Goal: Entertainment & Leisure: Consume media (video, audio)

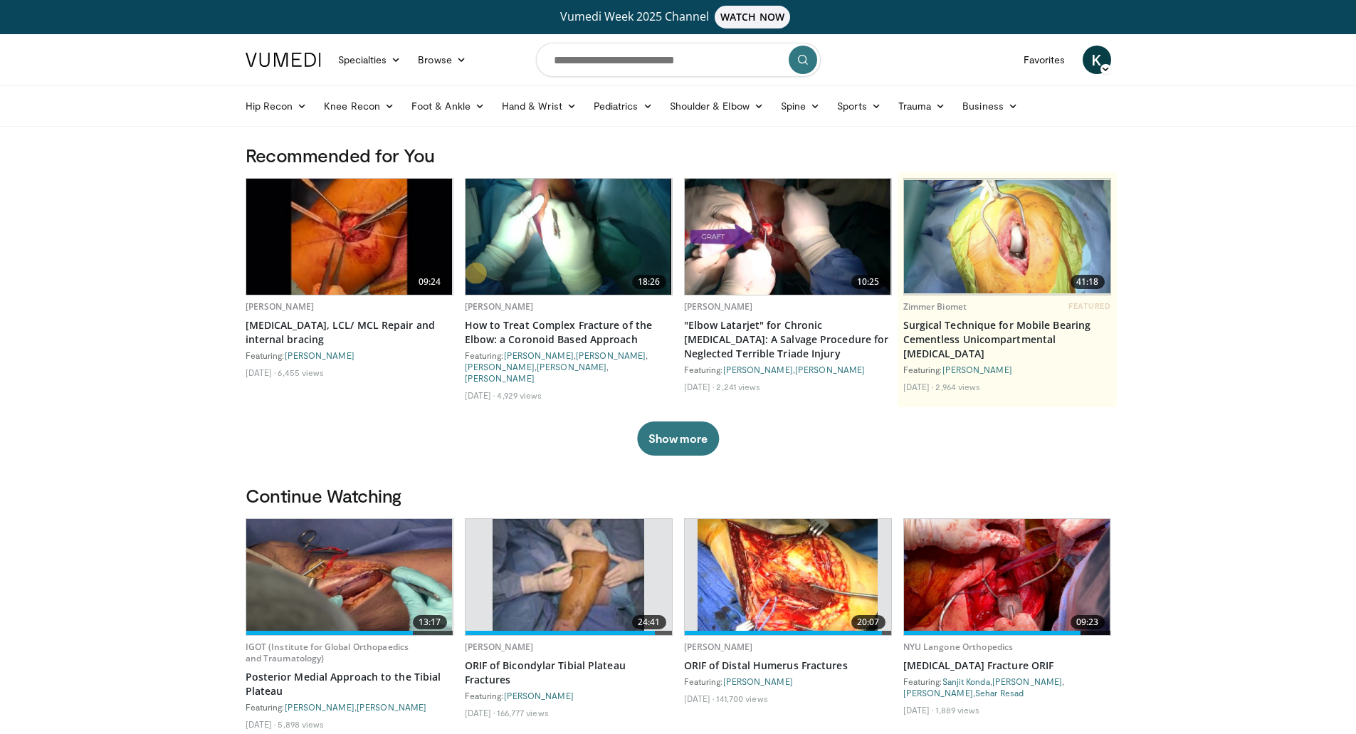
click at [364, 244] on img at bounding box center [349, 237] width 206 height 116
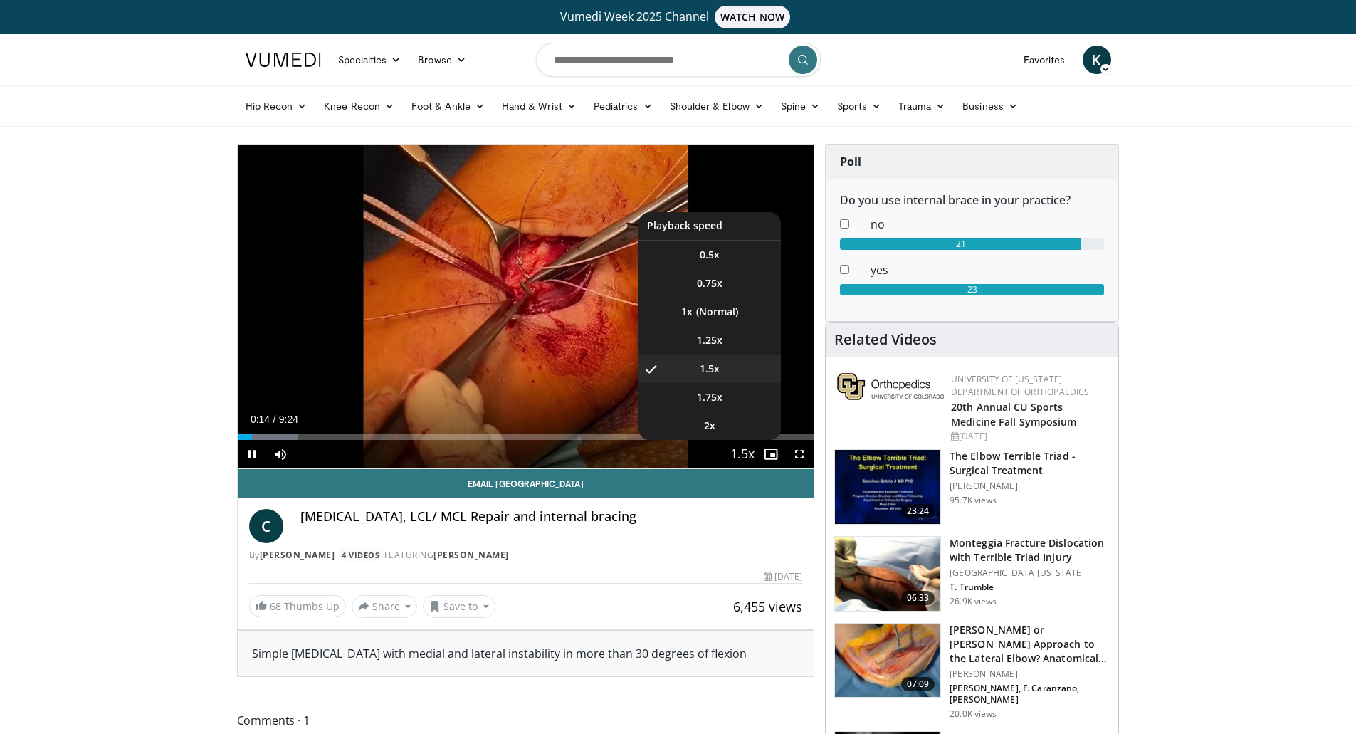
click at [748, 457] on span "Video Player" at bounding box center [742, 455] width 20 height 28
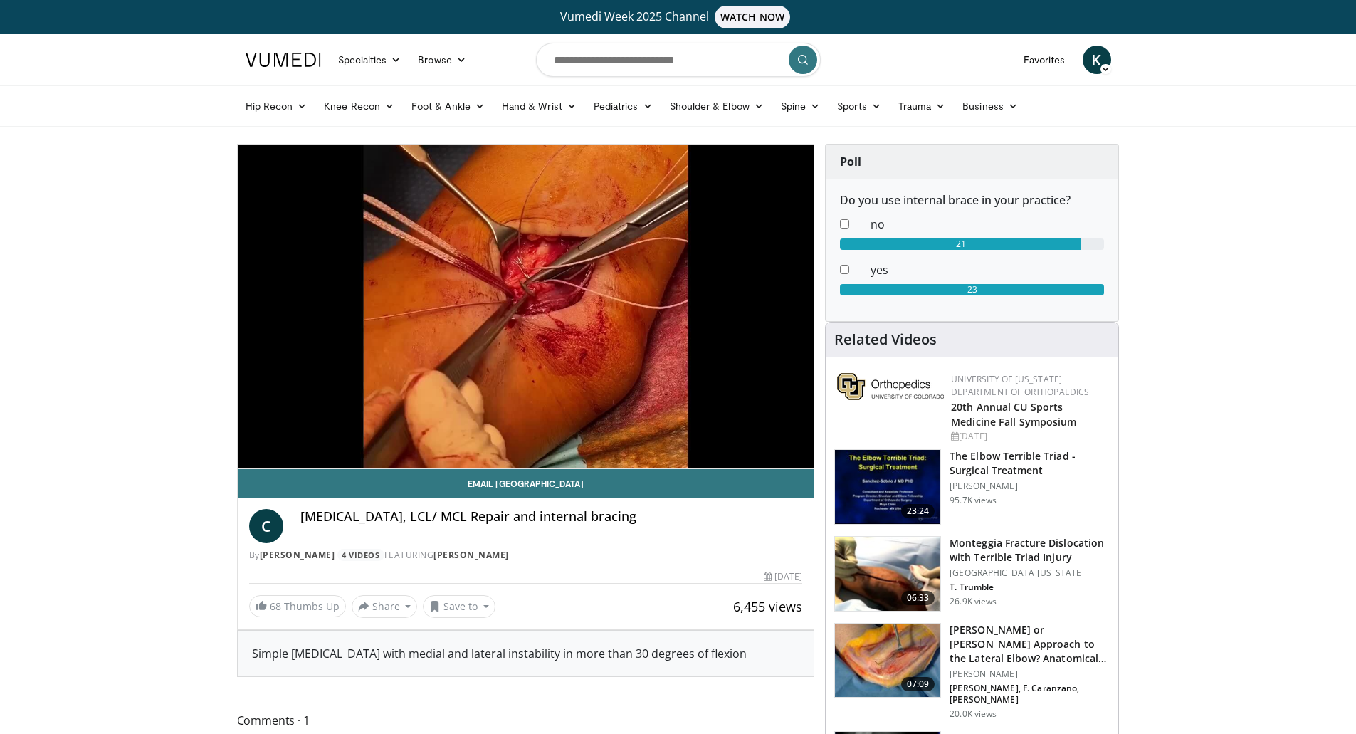
click at [748, 457] on video-js "**********" at bounding box center [526, 306] width 577 height 325
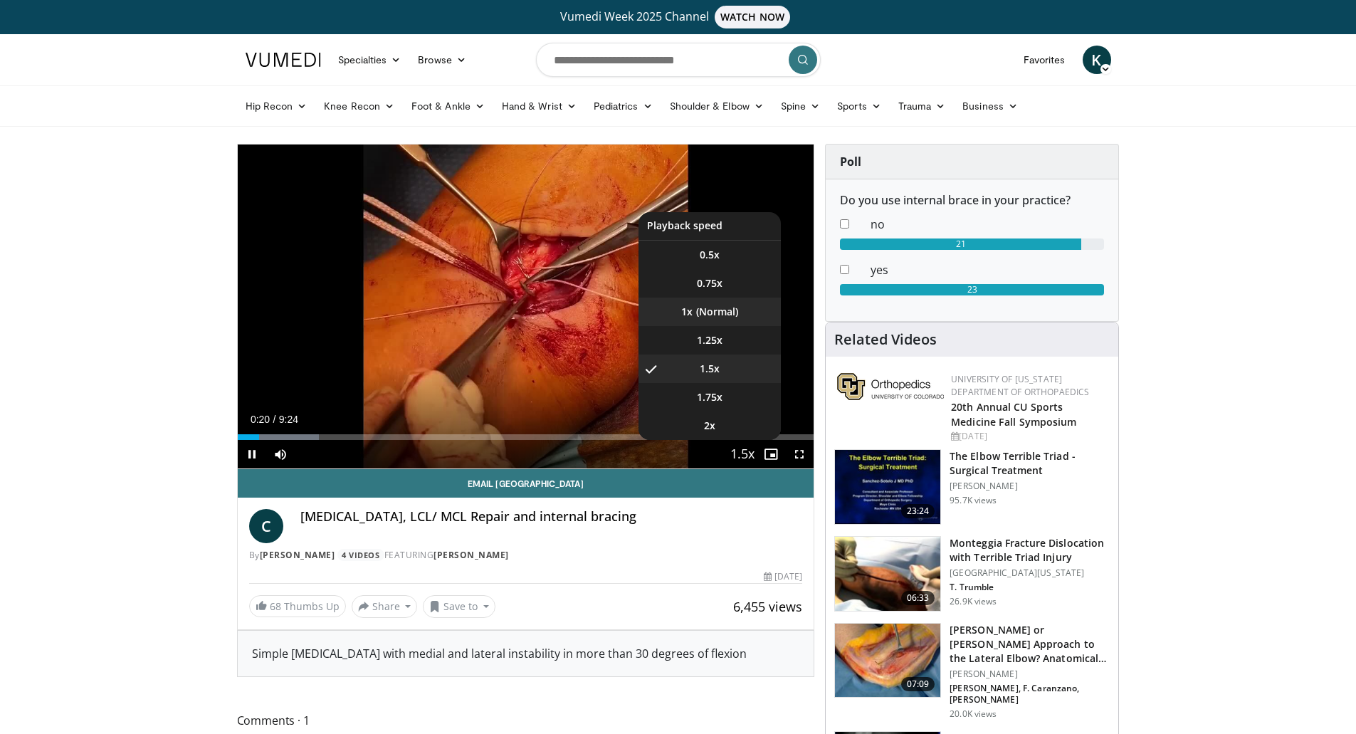
click at [700, 320] on li "1x" at bounding box center [709, 312] width 142 height 28
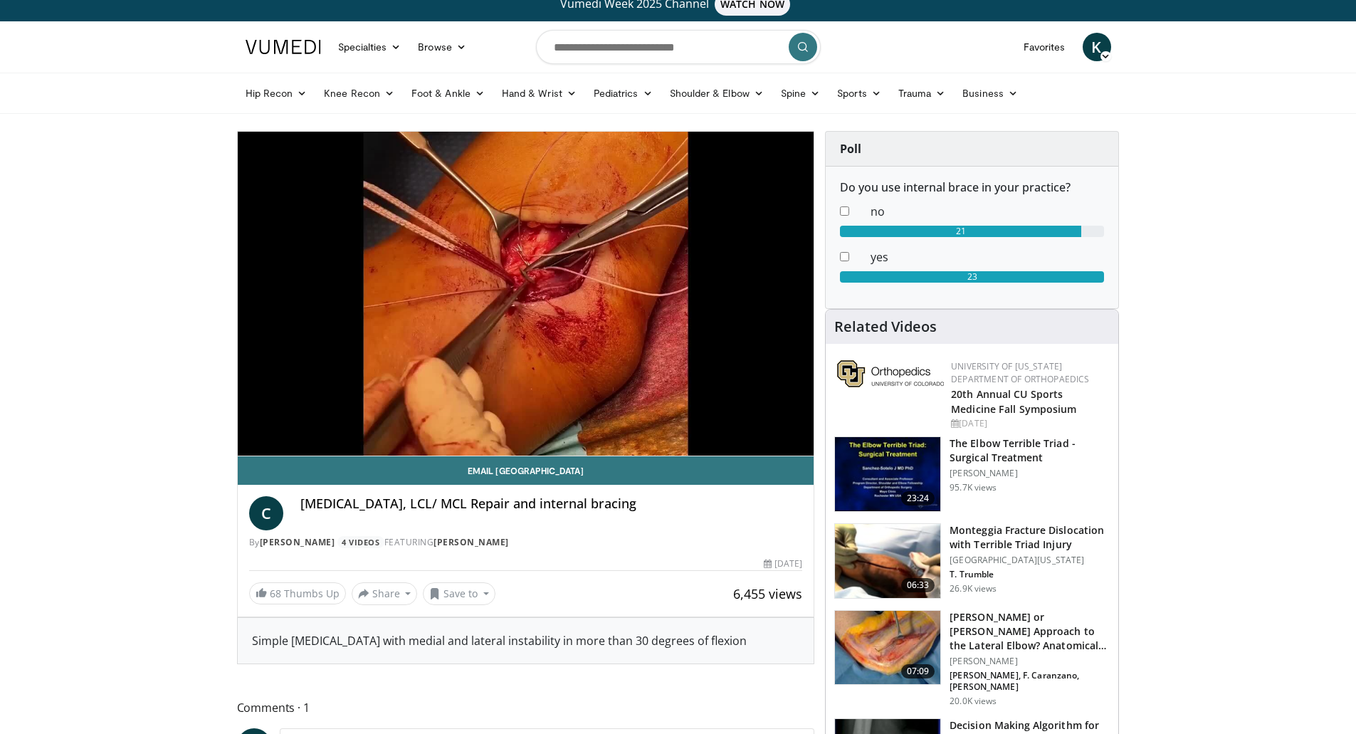
scroll to position [9, 0]
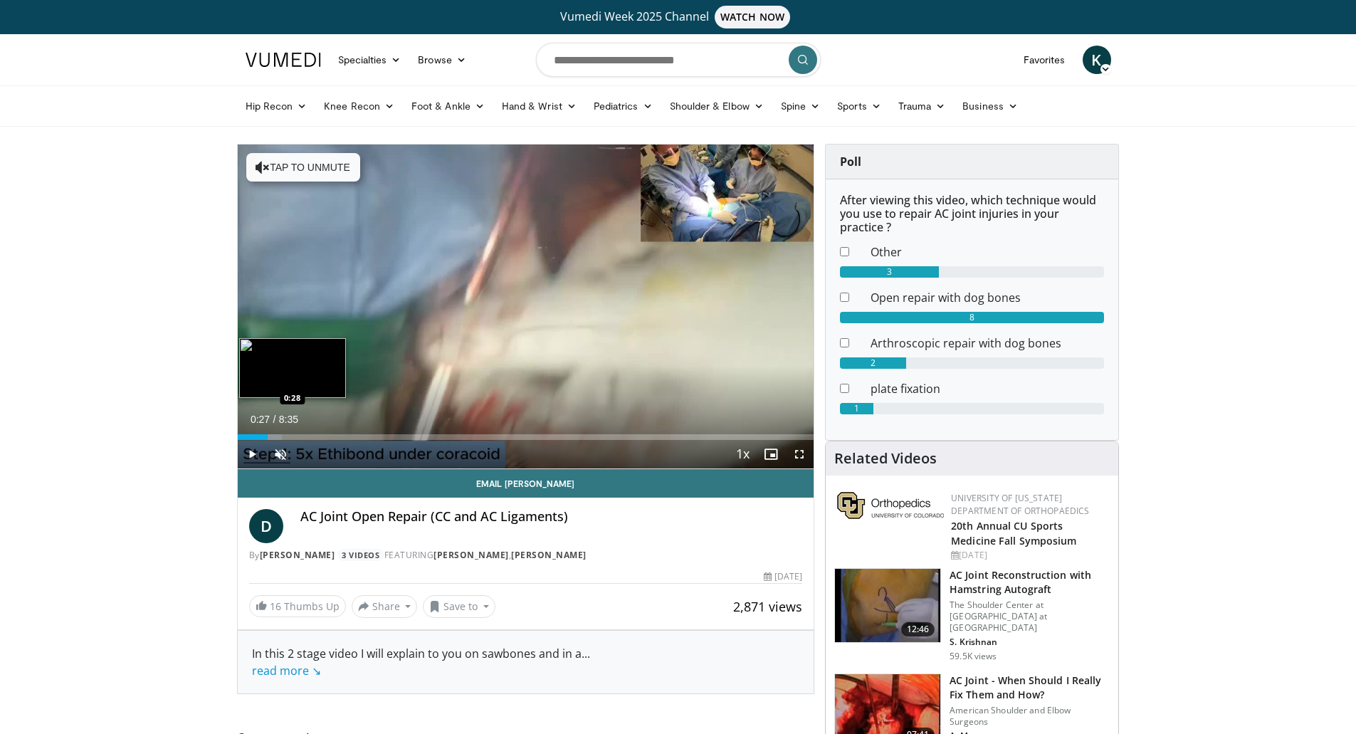
click at [268, 436] on div "Loaded : 7.73% 0:27 0:28" at bounding box center [526, 437] width 577 height 6
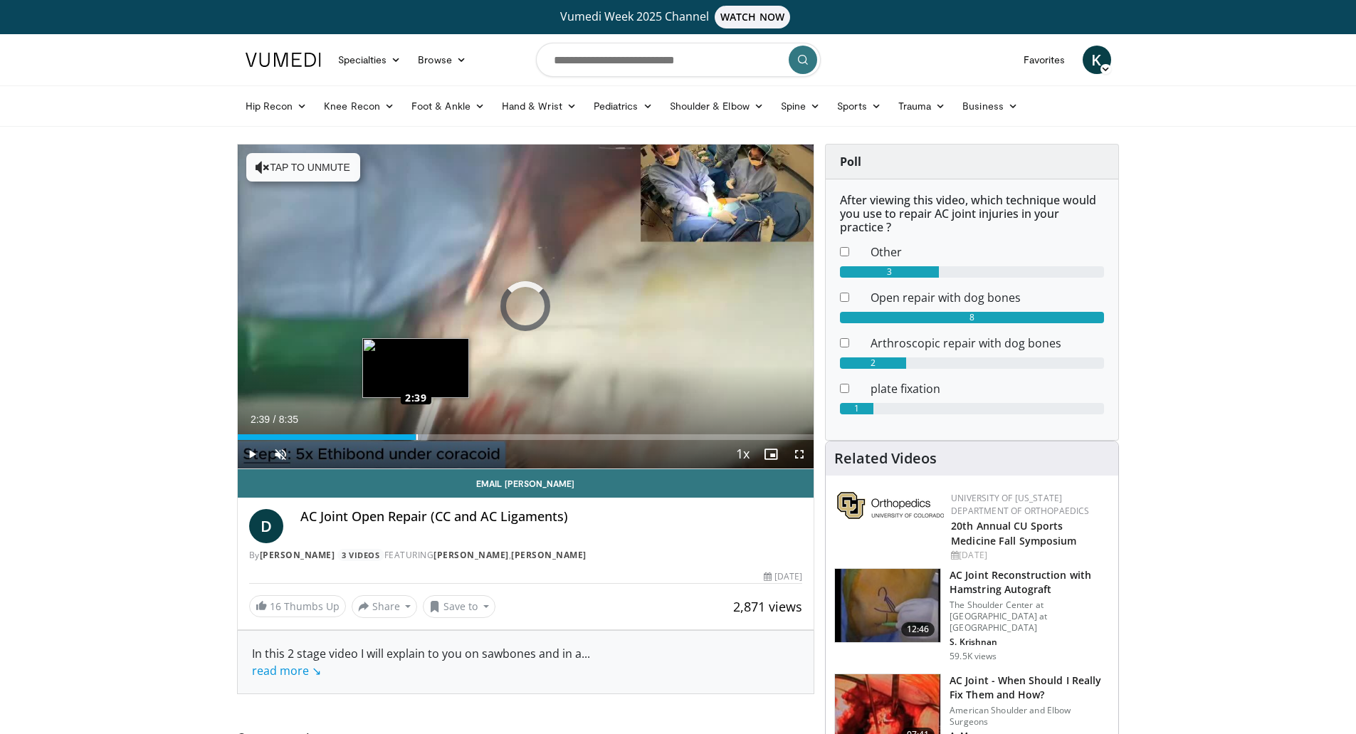
click at [416, 436] on div "Loaded : 32.89% 2:39 2:39" at bounding box center [526, 437] width 577 height 6
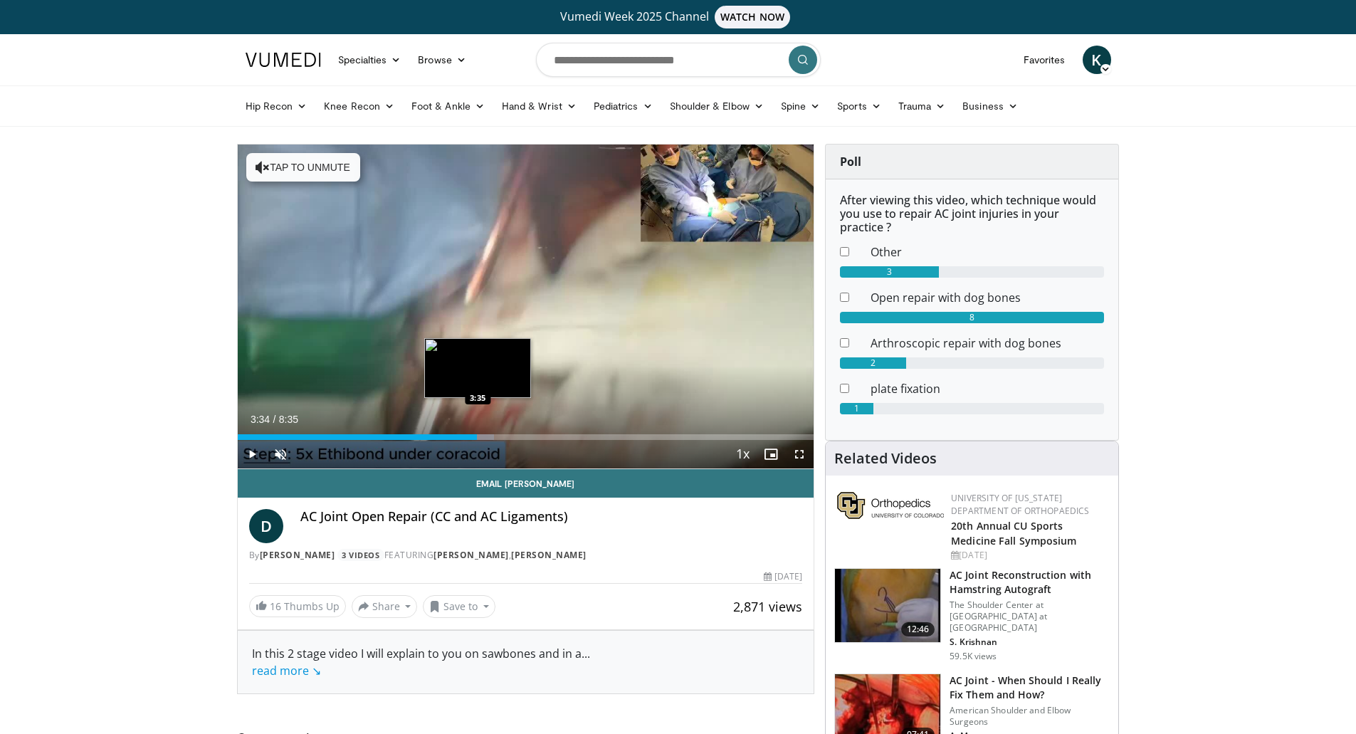
click at [478, 438] on div "Progress Bar" at bounding box center [439, 437] width 109 height 6
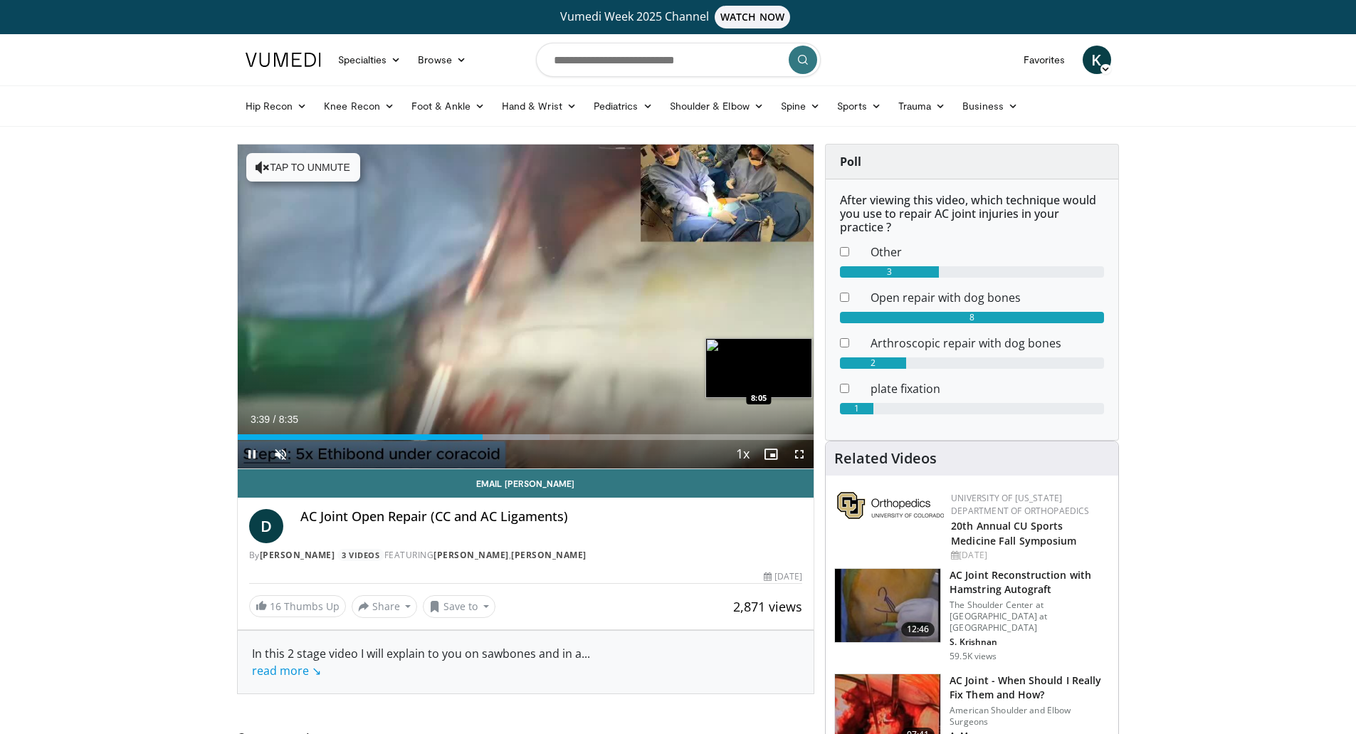
click at [780, 434] on div "Loaded : 54.18% 3:39 8:05" at bounding box center [526, 437] width 577 height 6
